Goal: Find specific page/section: Find specific page/section

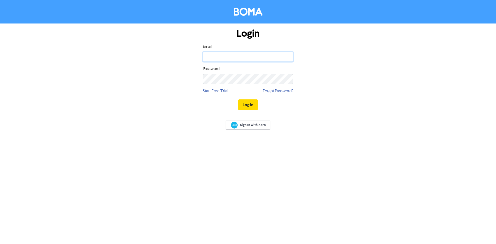
click at [259, 59] on input "email" at bounding box center [248, 57] width 90 height 10
type input "[EMAIL_ADDRESS][DOMAIN_NAME]"
click at [238, 100] on button "Log In" at bounding box center [248, 105] width 20 height 11
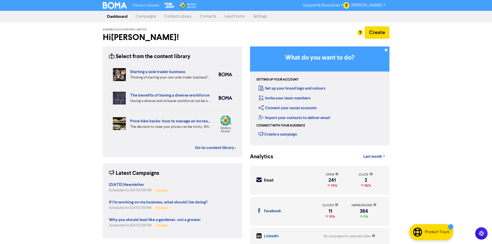
click at [204, 18] on link "Contacts" at bounding box center [208, 16] width 25 height 10
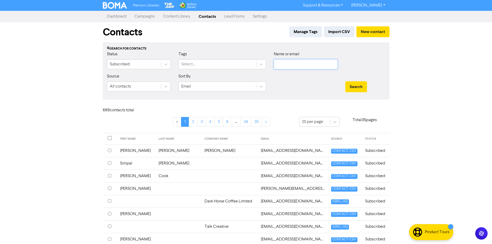
click at [288, 62] on input "text" at bounding box center [306, 64] width 64 height 10
paste input "[EMAIL_ADDRESS][DOMAIN_NAME]"
type input "[EMAIL_ADDRESS][DOMAIN_NAME]"
click at [362, 85] on button "Search" at bounding box center [357, 86] width 22 height 11
